Goal: Browse casually: Explore the website without a specific task or goal

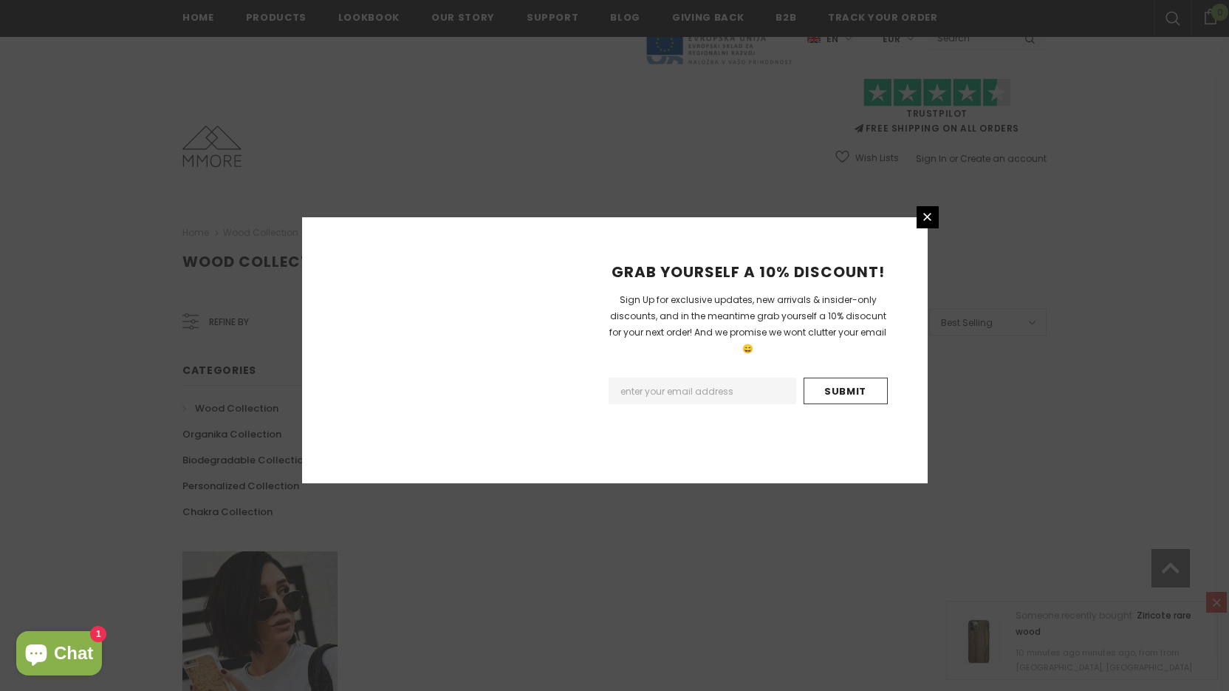
scroll to position [824, 0]
